Goal: Transaction & Acquisition: Purchase product/service

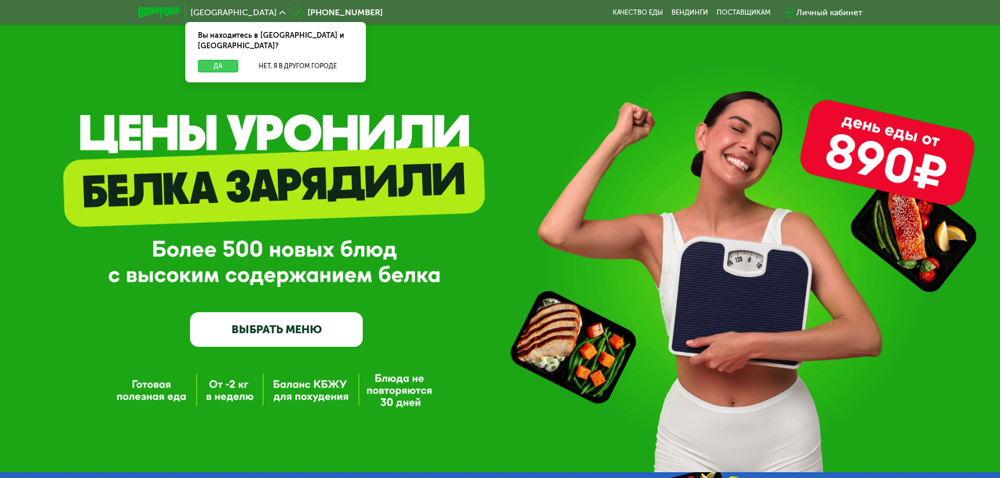
click at [225, 60] on button "Да" at bounding box center [218, 66] width 40 height 13
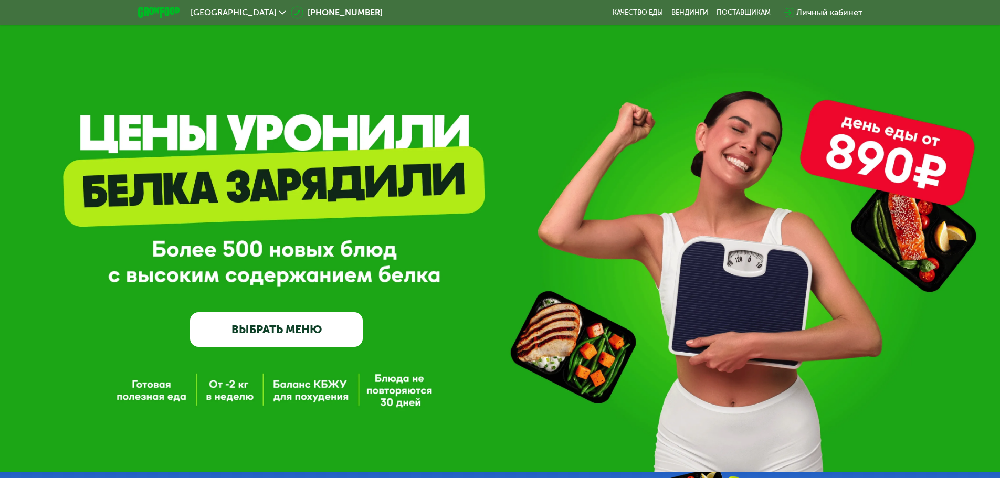
click at [224, 337] on link "ВЫБРАТЬ МЕНЮ" at bounding box center [276, 329] width 173 height 35
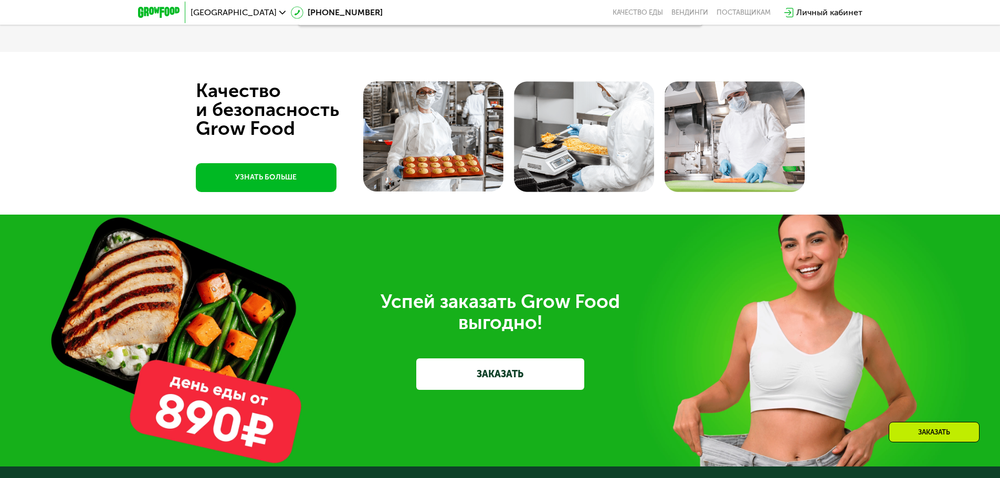
scroll to position [2521, 0]
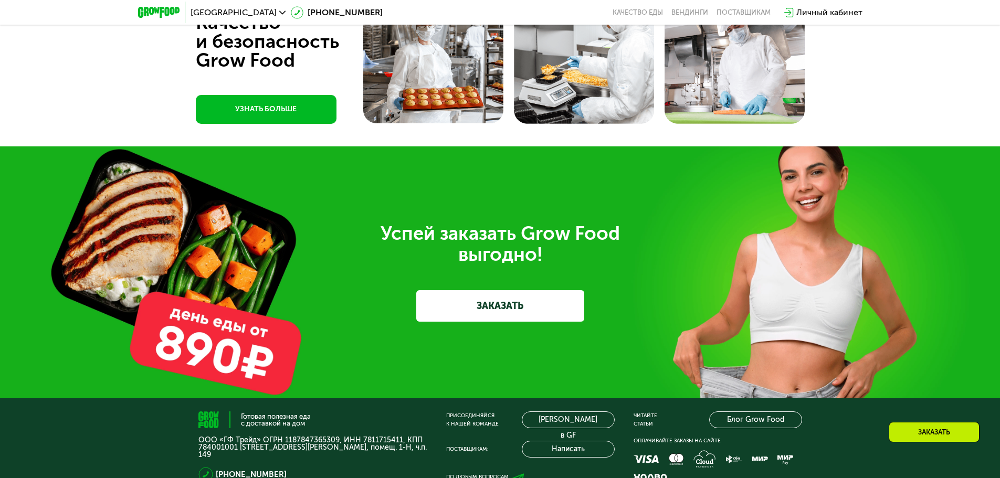
click at [220, 15] on span "[GEOGRAPHIC_DATA]" at bounding box center [234, 12] width 86 height 8
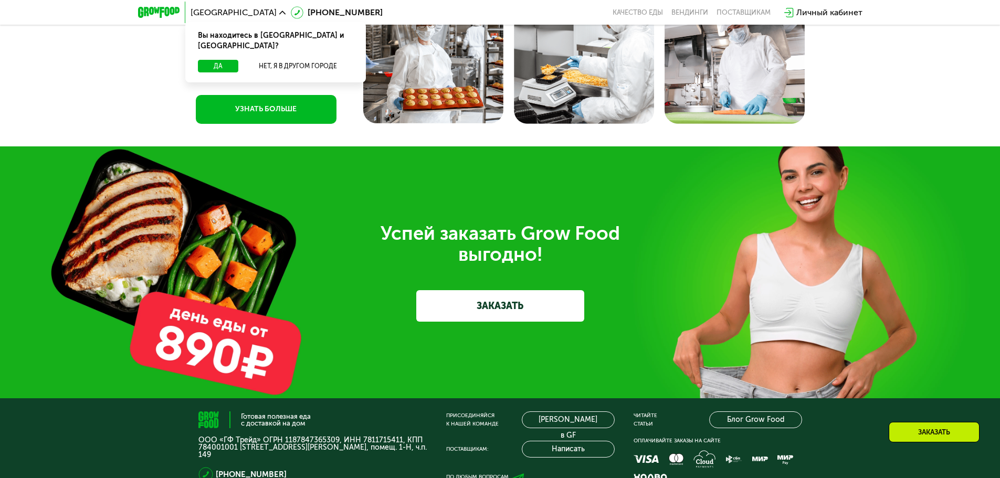
click at [334, 204] on div "Успей заказать Grow Food выгодно! ЗАКАЗАТЬ" at bounding box center [500, 273] width 1000 height 252
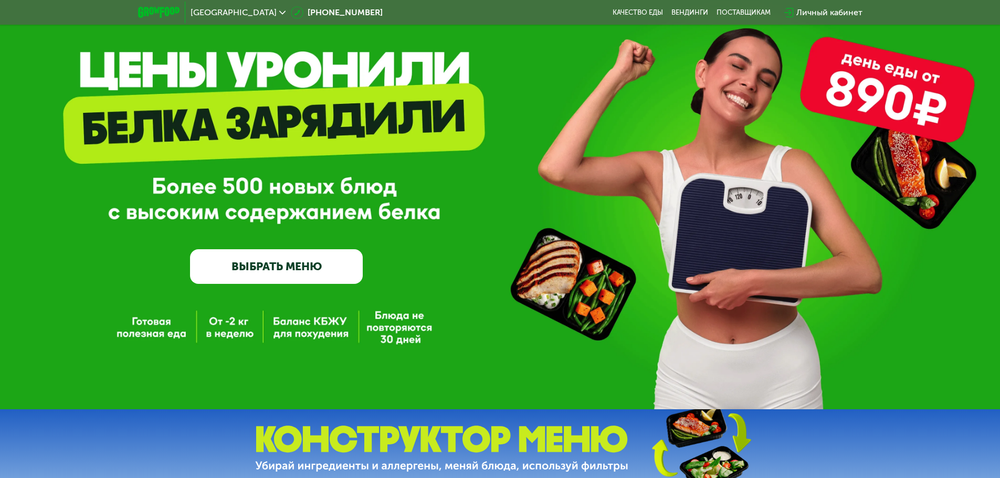
scroll to position [0, 0]
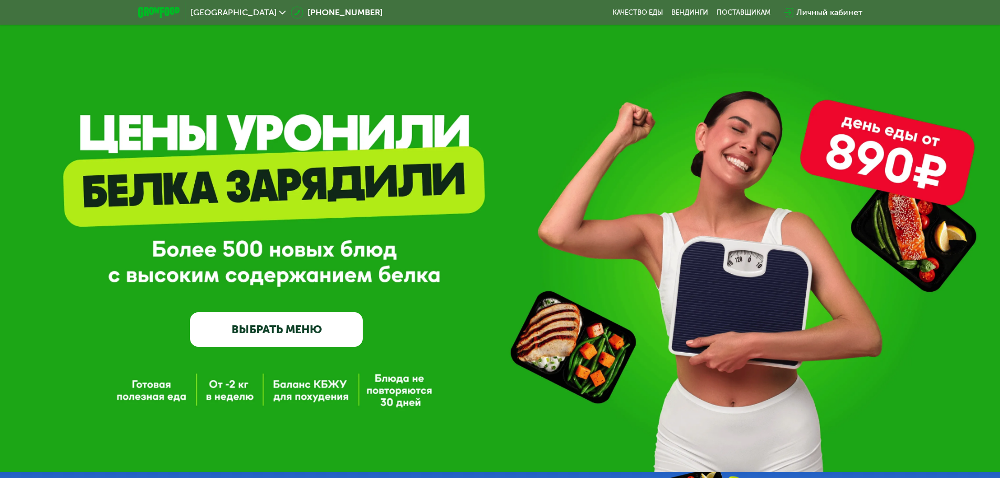
click at [266, 336] on link "ВЫБРАТЬ МЕНЮ" at bounding box center [276, 329] width 173 height 35
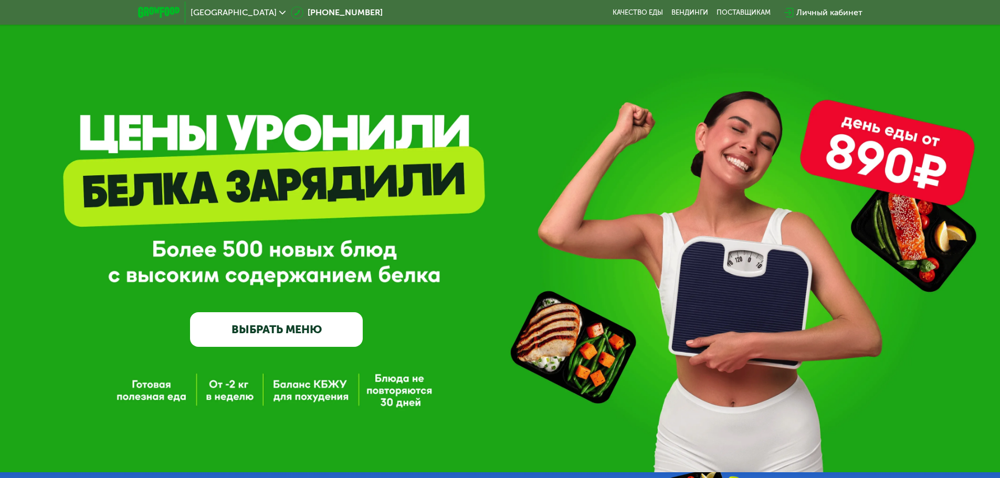
click at [266, 336] on link "ВЫБРАТЬ МЕНЮ" at bounding box center [276, 329] width 173 height 35
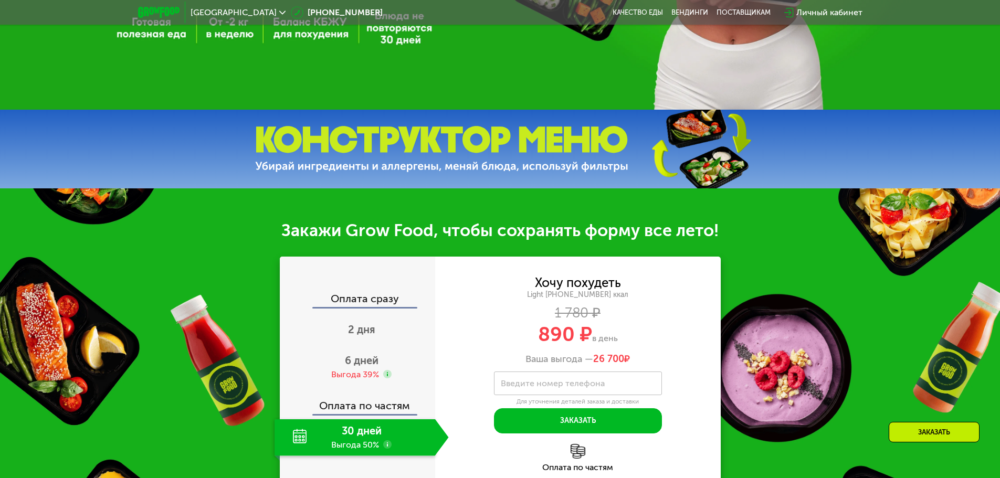
scroll to position [368, 0]
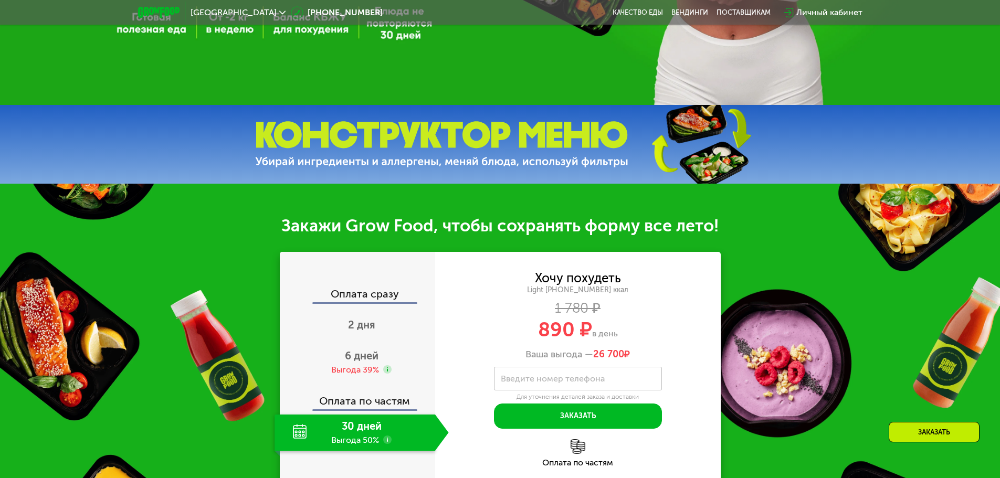
click at [580, 156] on img at bounding box center [441, 144] width 373 height 47
click at [918, 436] on div "Заказать" at bounding box center [934, 432] width 91 height 20
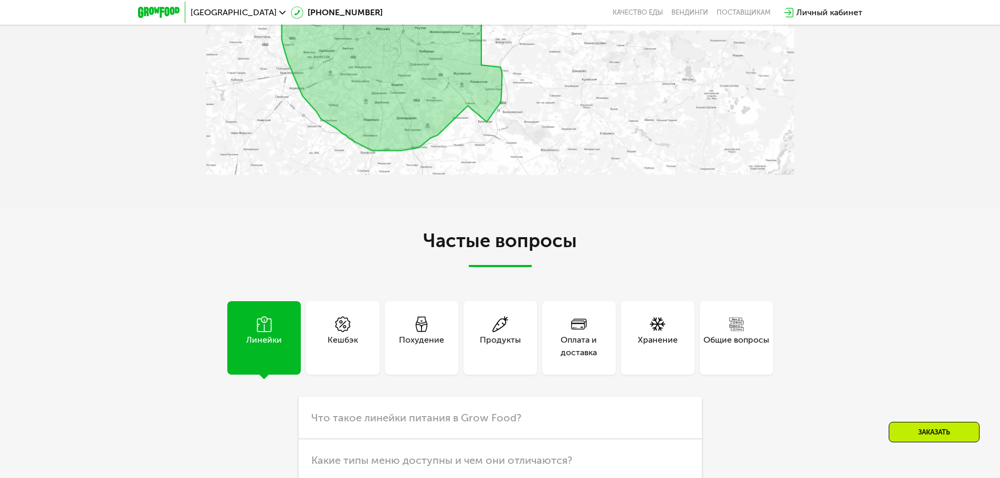
scroll to position [2026, 0]
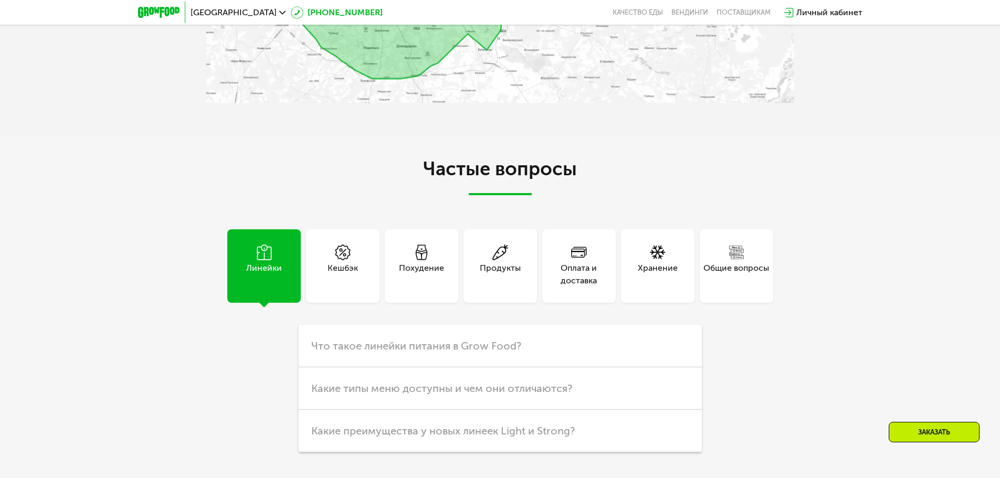
click at [291, 12] on use at bounding box center [297, 12] width 12 height 12
click at [206, 12] on span "[GEOGRAPHIC_DATA]" at bounding box center [234, 12] width 86 height 8
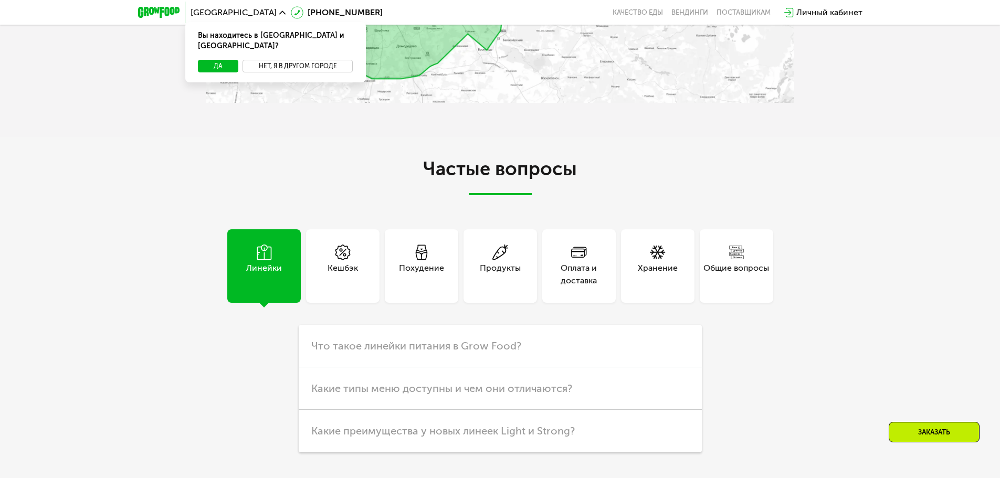
click at [269, 60] on button "Нет, я в другом городе" at bounding box center [298, 66] width 111 height 13
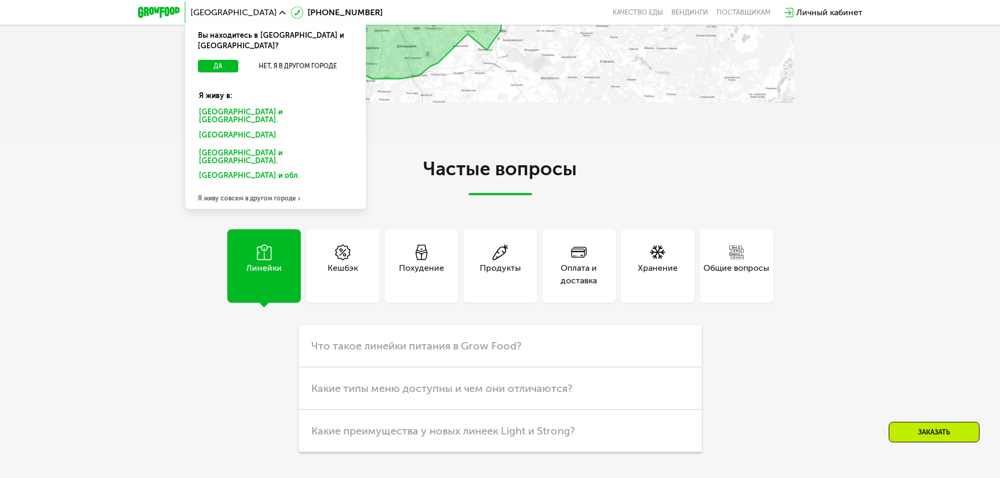
click at [243, 188] on div "Я живу совсем в другом городе" at bounding box center [275, 198] width 181 height 21
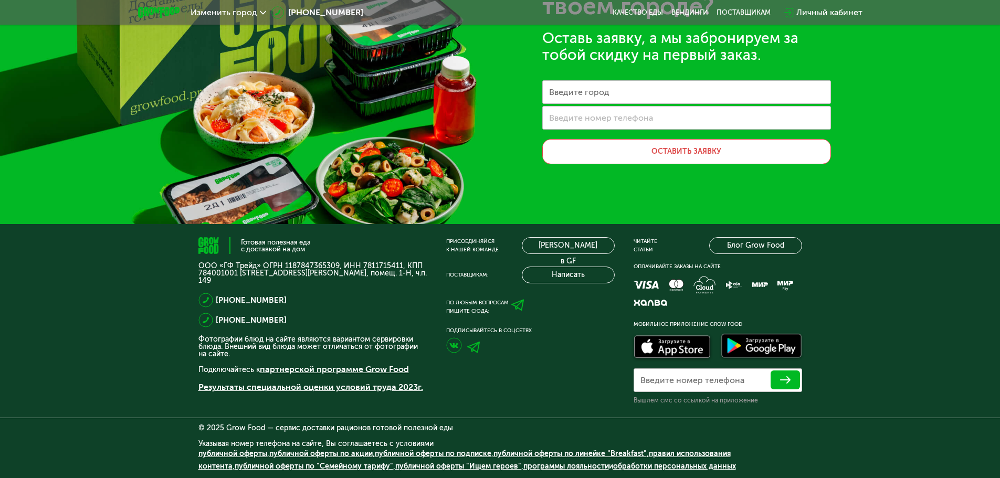
scroll to position [0, 0]
